Goal: Information Seeking & Learning: Learn about a topic

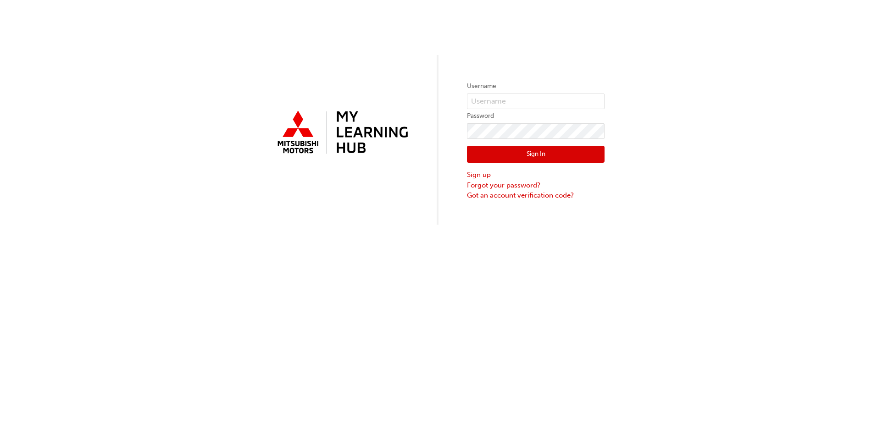
drag, startPoint x: 289, startPoint y: 103, endPoint x: 392, endPoint y: 100, distance: 102.8
click at [292, 103] on div "Username Password Sign In Sign up Forgot your password? Got an account verifica…" at bounding box center [438, 112] width 877 height 225
click at [480, 104] on input "text" at bounding box center [536, 102] width 138 height 16
paste input "0005797644"
type input "0005797644"
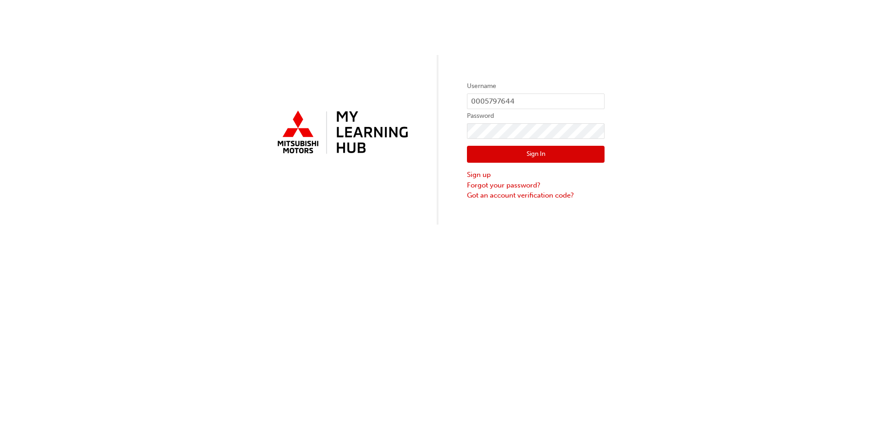
drag, startPoint x: 279, startPoint y: 166, endPoint x: 316, endPoint y: 162, distance: 36.9
click at [290, 162] on div at bounding box center [342, 140] width 138 height 66
click at [521, 149] on button "Sign In" at bounding box center [536, 154] width 138 height 17
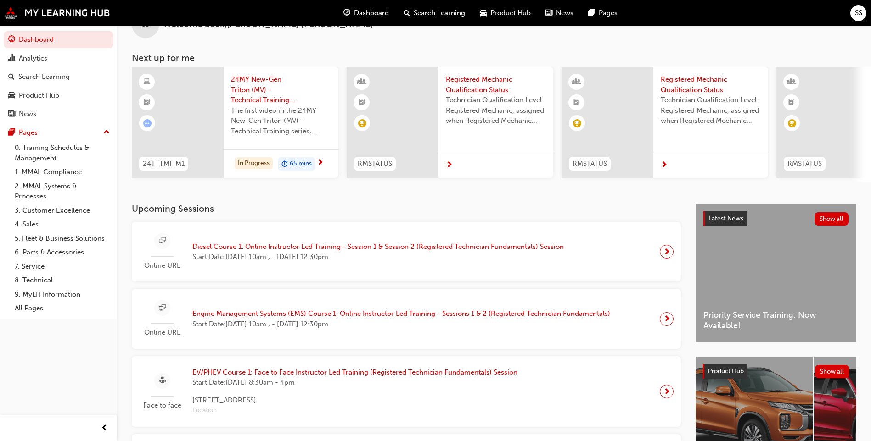
scroll to position [92, 0]
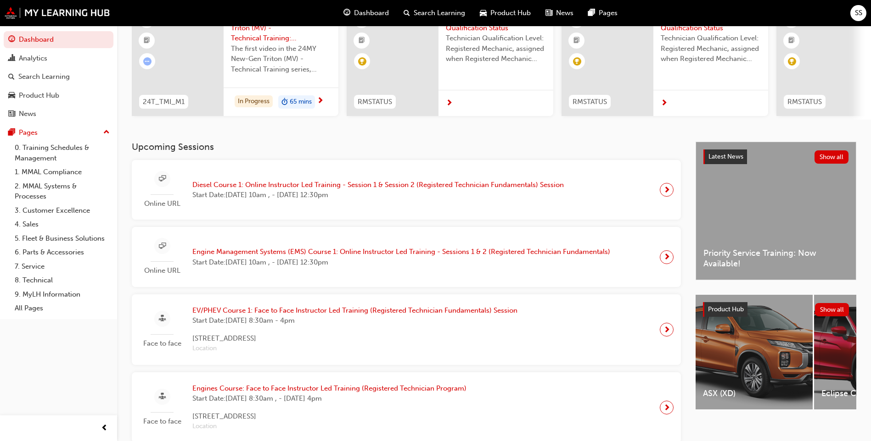
click at [239, 188] on span "Diesel Course 1: Online Instructor Led Training - Session 1 & Session 2 (Regist…" at bounding box center [377, 185] width 371 height 11
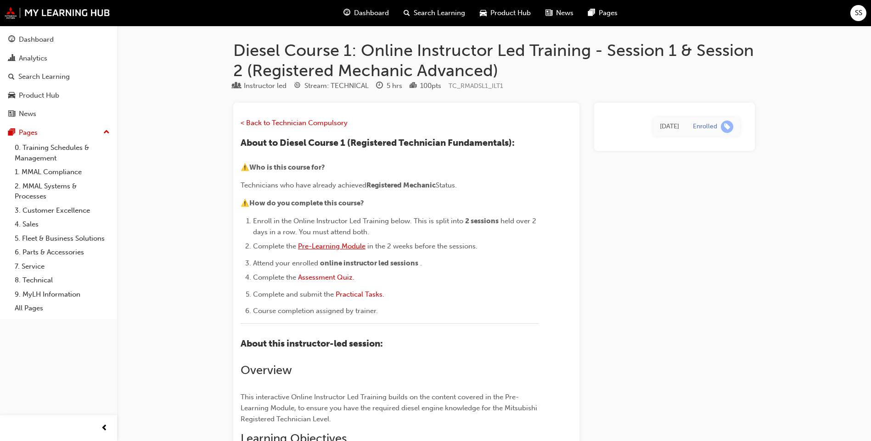
click at [329, 244] on span "Pre-Learning Module" at bounding box center [331, 246] width 67 height 8
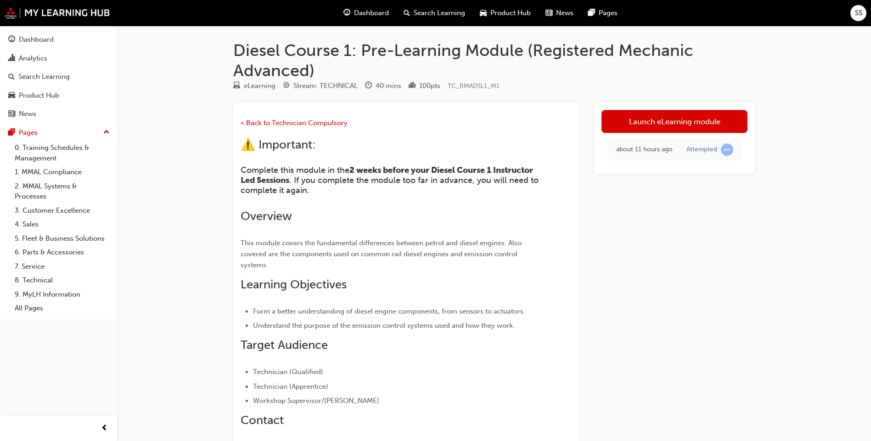
click at [856, 17] on span "SS" at bounding box center [857, 13] width 7 height 11
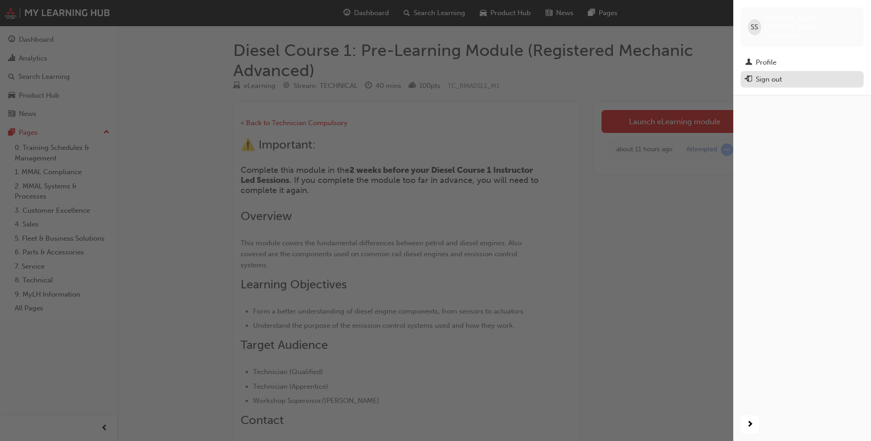
click at [768, 74] on div "Sign out" at bounding box center [768, 79] width 26 height 11
